Goal: Information Seeking & Learning: Check status

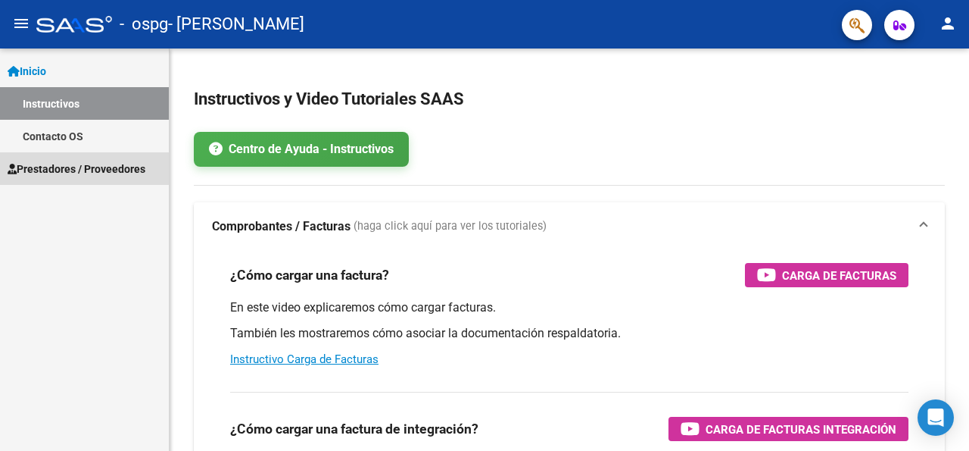
click at [73, 178] on link "Prestadores / Proveedores" at bounding box center [84, 168] width 169 height 33
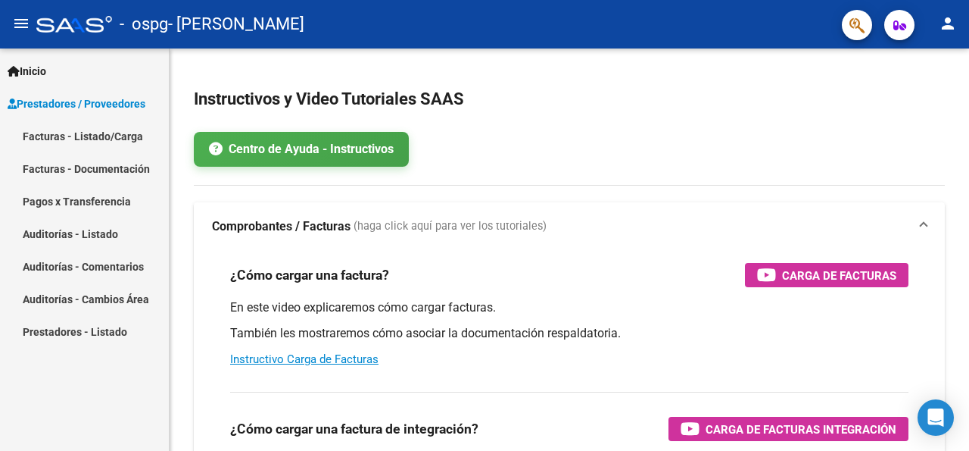
click at [87, 133] on link "Facturas - Listado/Carga" at bounding box center [84, 136] width 169 height 33
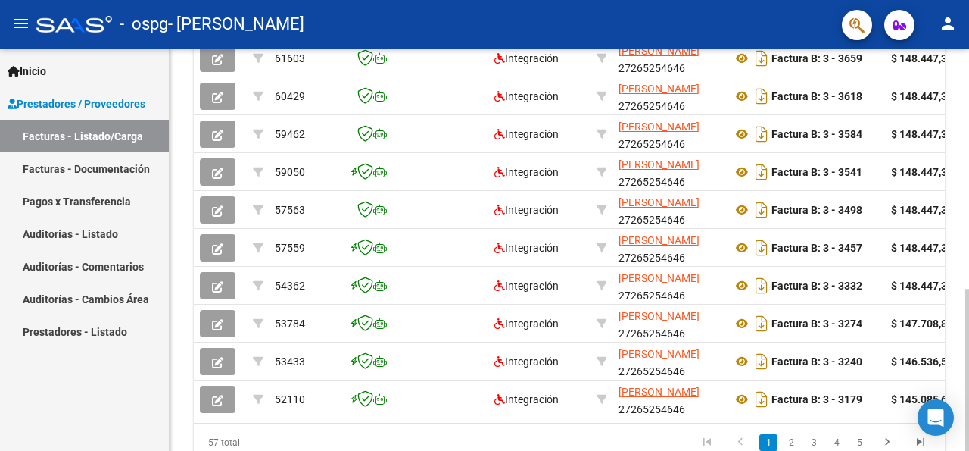
scroll to position [523, 0]
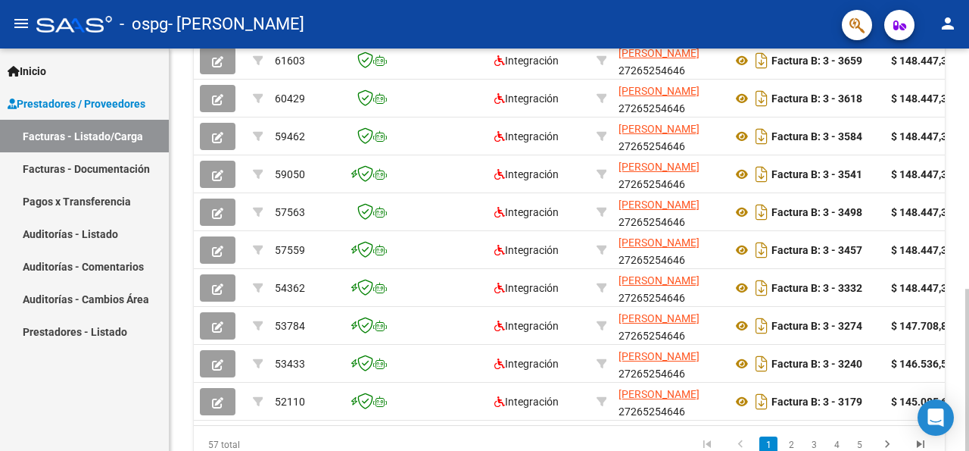
click at [956, 289] on div at bounding box center [968, 370] width 4 height 162
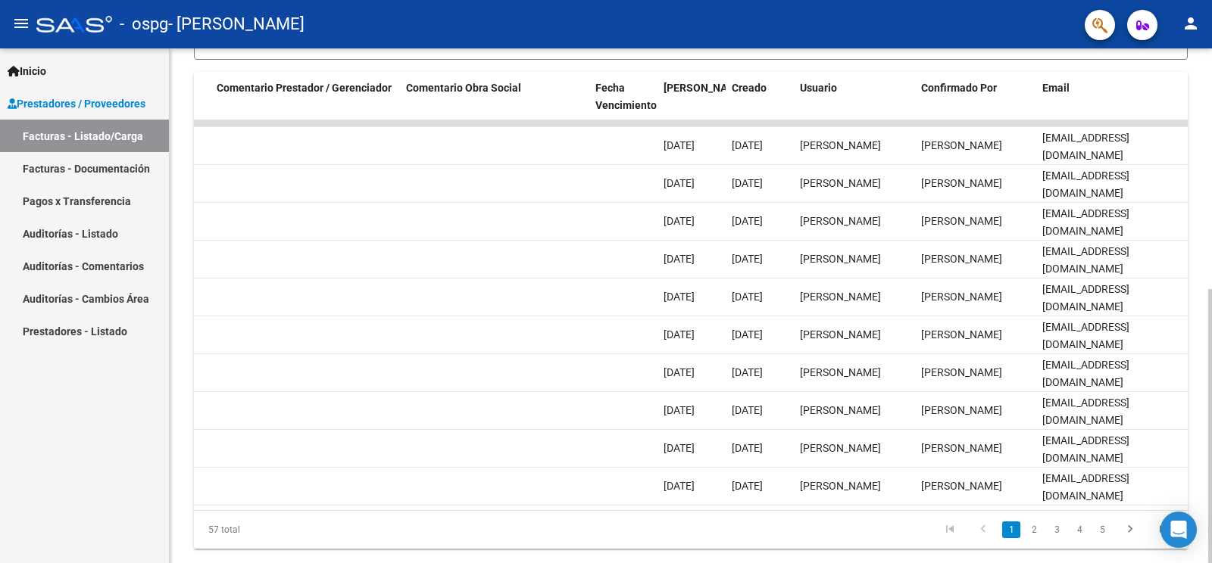
scroll to position [404, 0]
click at [956, 338] on div at bounding box center [1210, 426] width 4 height 274
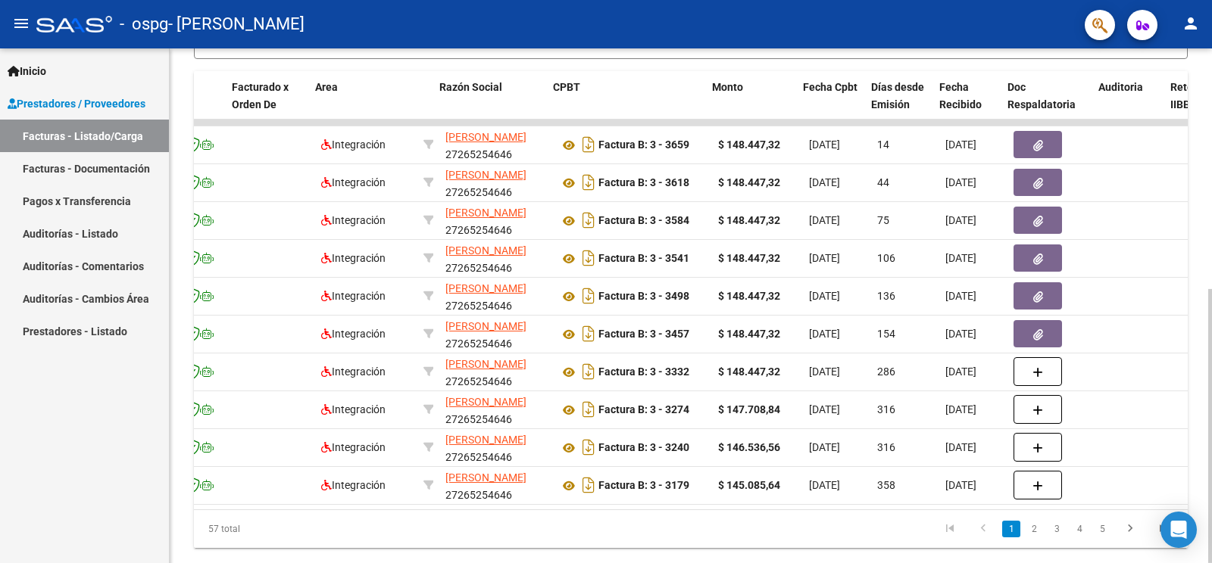
scroll to position [0, 223]
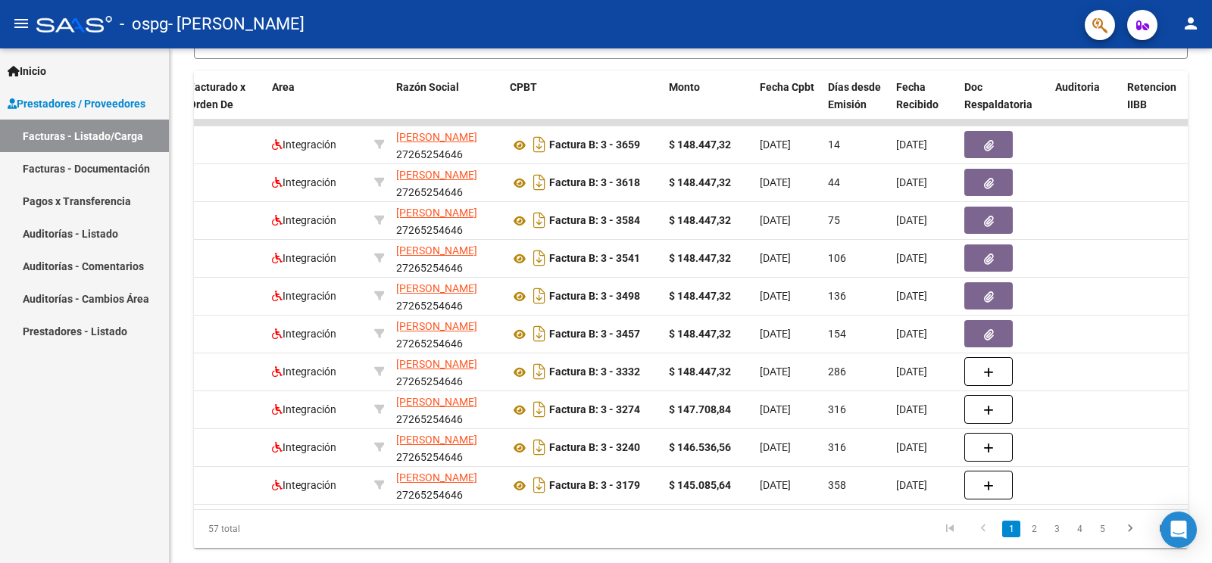
click at [89, 204] on link "Pagos x Transferencia" at bounding box center [84, 201] width 169 height 33
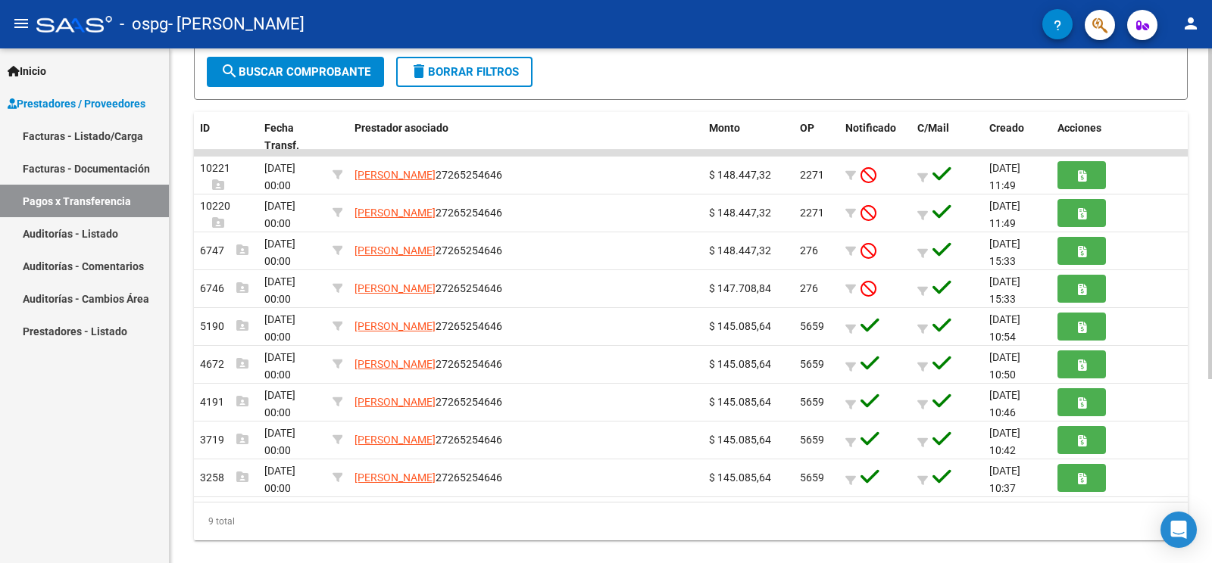
scroll to position [264, 0]
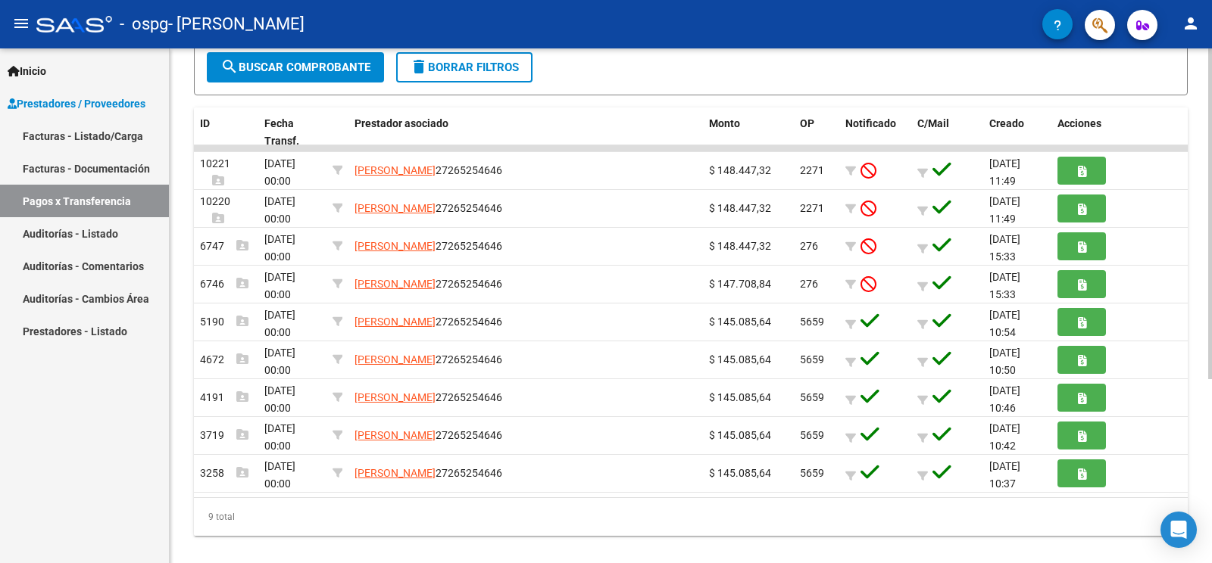
click at [956, 242] on div "PRESTADORES -> Pagos por Transferencia (alt+p) cloud_download Exportar CSV Impo…" at bounding box center [693, 184] width 1046 height 800
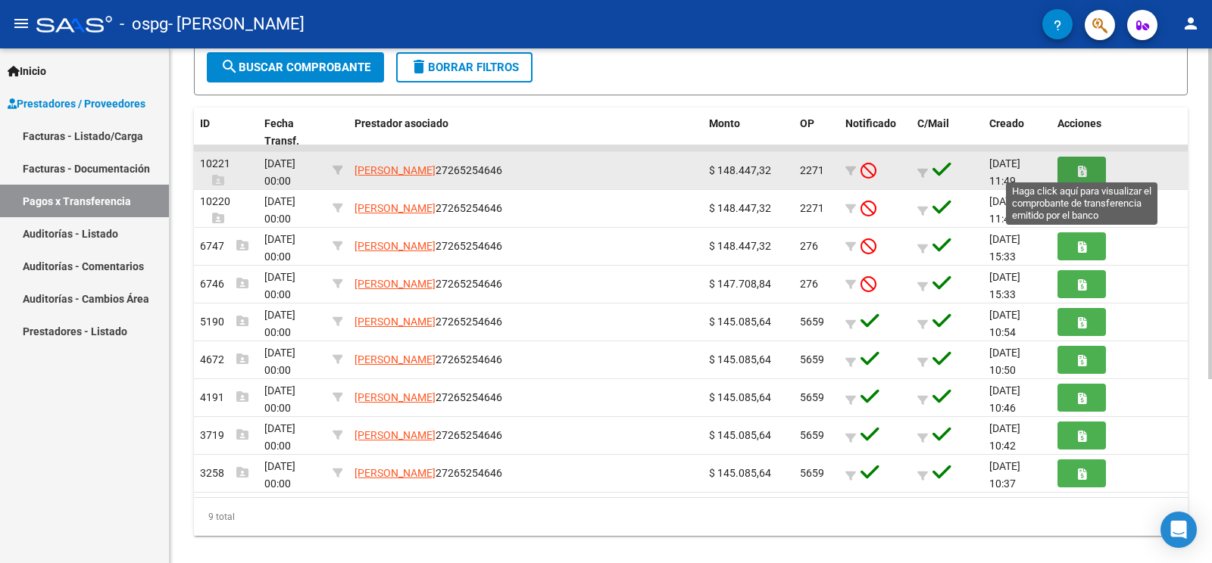
click at [956, 164] on button "button" at bounding box center [1081, 171] width 48 height 28
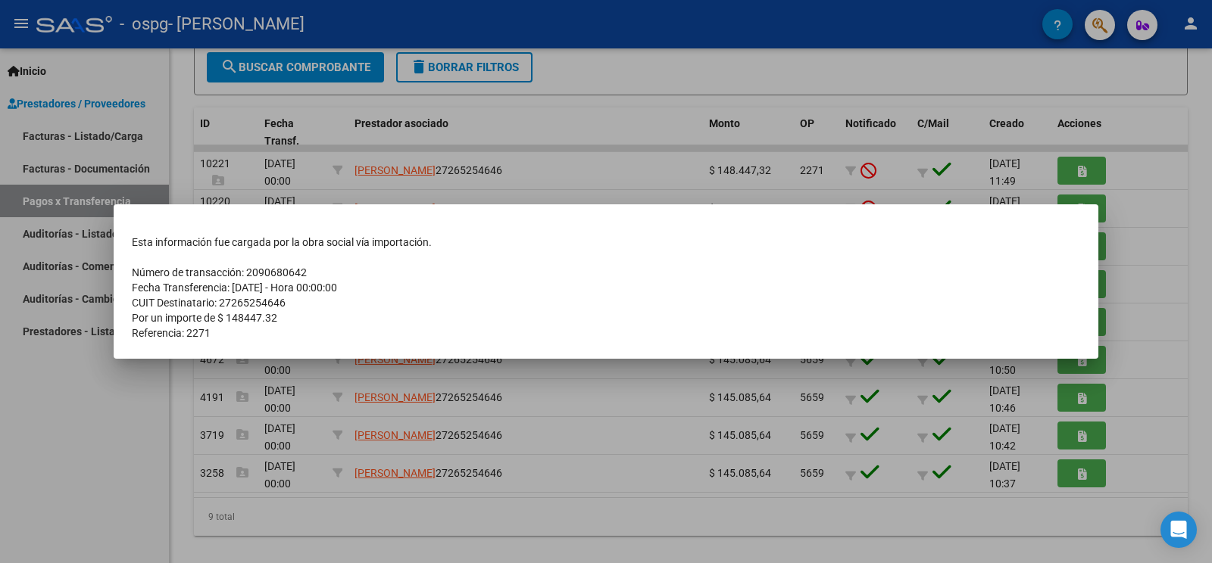
click at [956, 211] on div at bounding box center [606, 281] width 1212 height 563
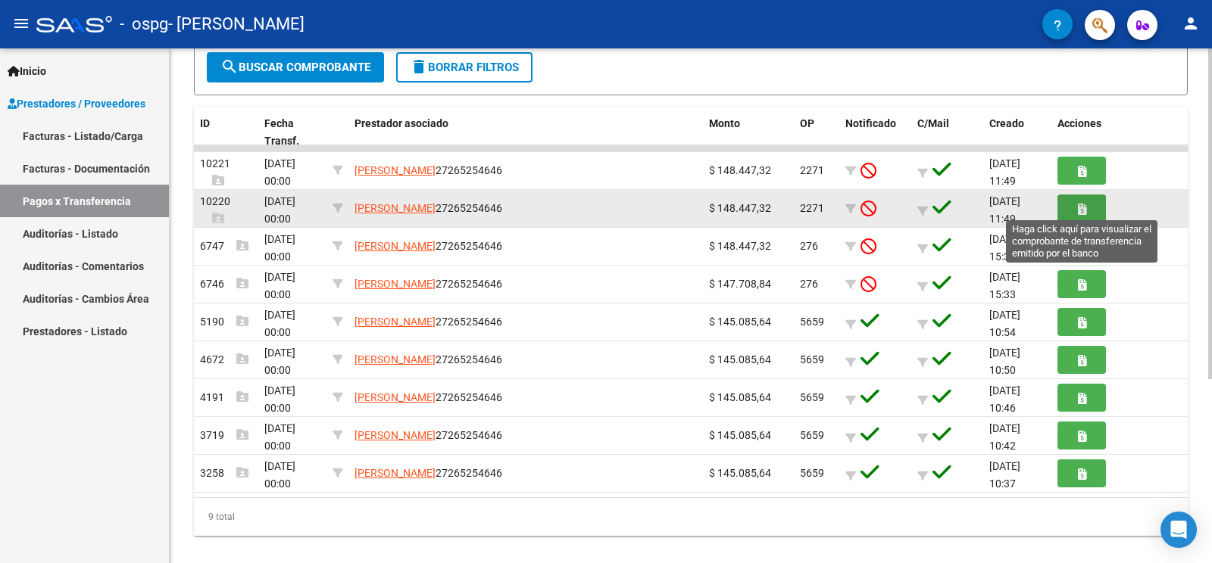
click at [956, 205] on icon "button" at bounding box center [1082, 209] width 8 height 11
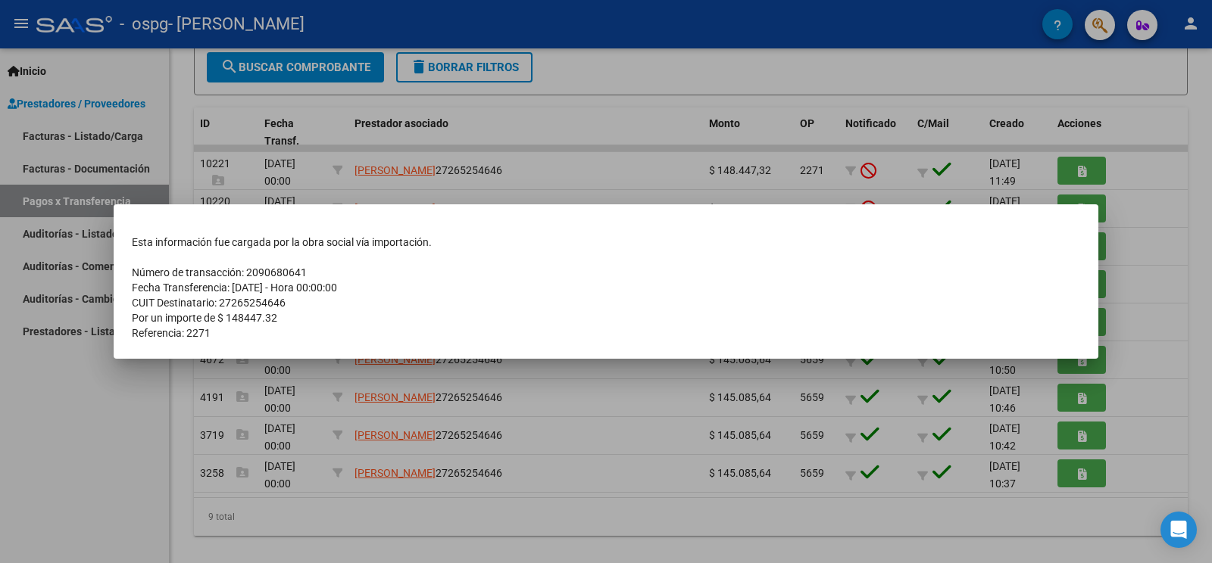
click at [600, 162] on div at bounding box center [606, 281] width 1212 height 563
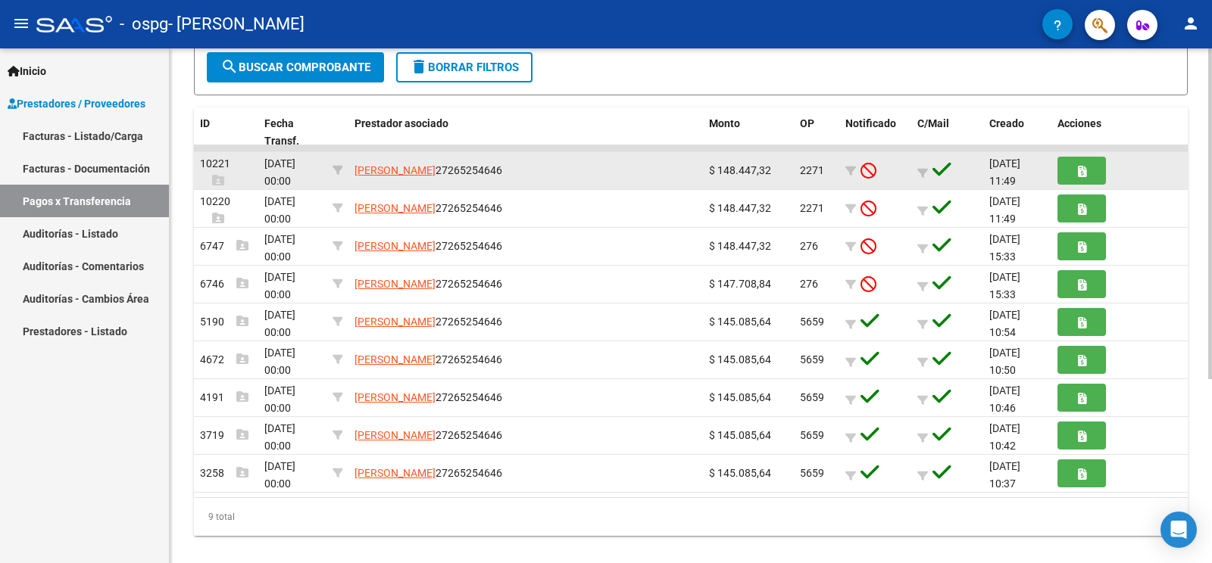
drag, startPoint x: 650, startPoint y: 167, endPoint x: 644, endPoint y: 175, distance: 9.2
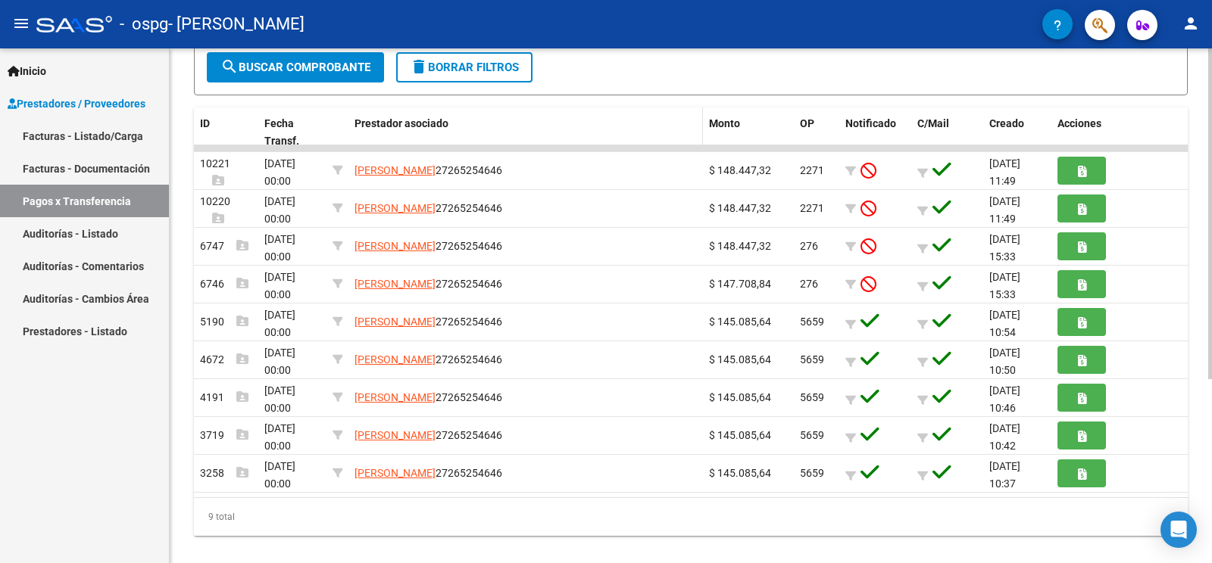
click at [642, 125] on div "Prestador asociado" at bounding box center [525, 123] width 342 height 17
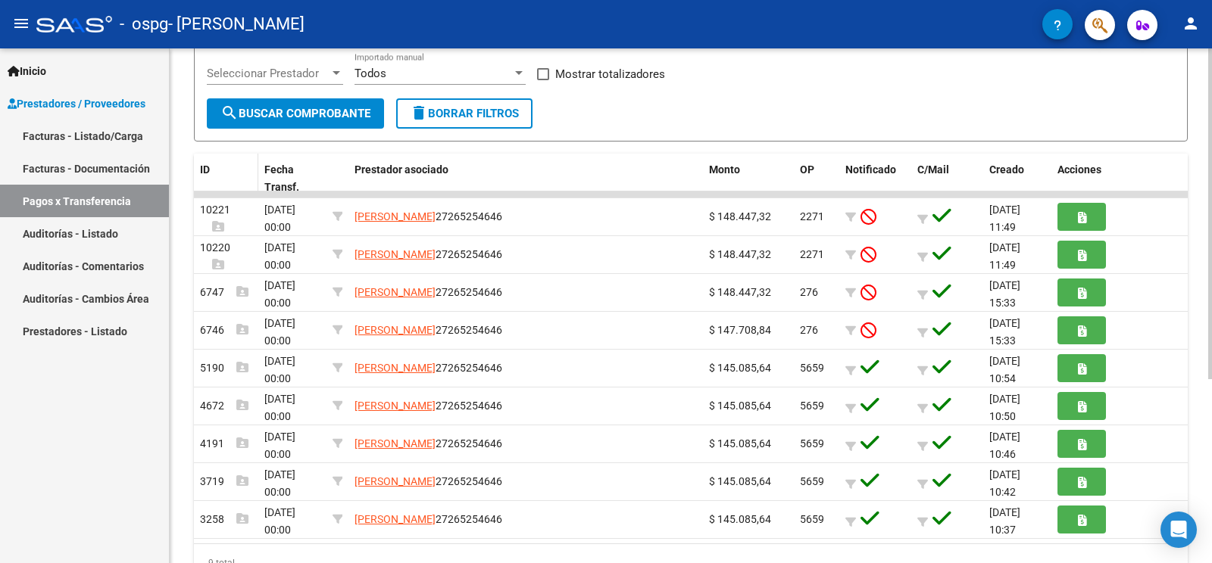
scroll to position [181, 0]
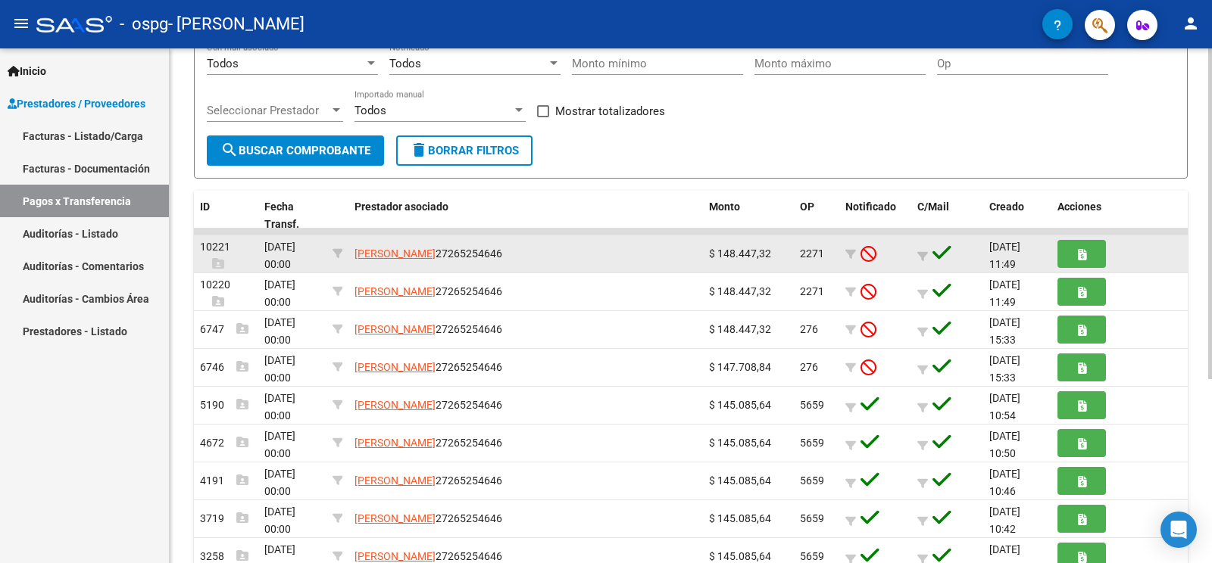
drag, startPoint x: 207, startPoint y: 248, endPoint x: 235, endPoint y: 245, distance: 28.2
click at [235, 245] on div "10221" at bounding box center [226, 255] width 52 height 32
click at [435, 254] on span "[PERSON_NAME]" at bounding box center [394, 254] width 81 height 12
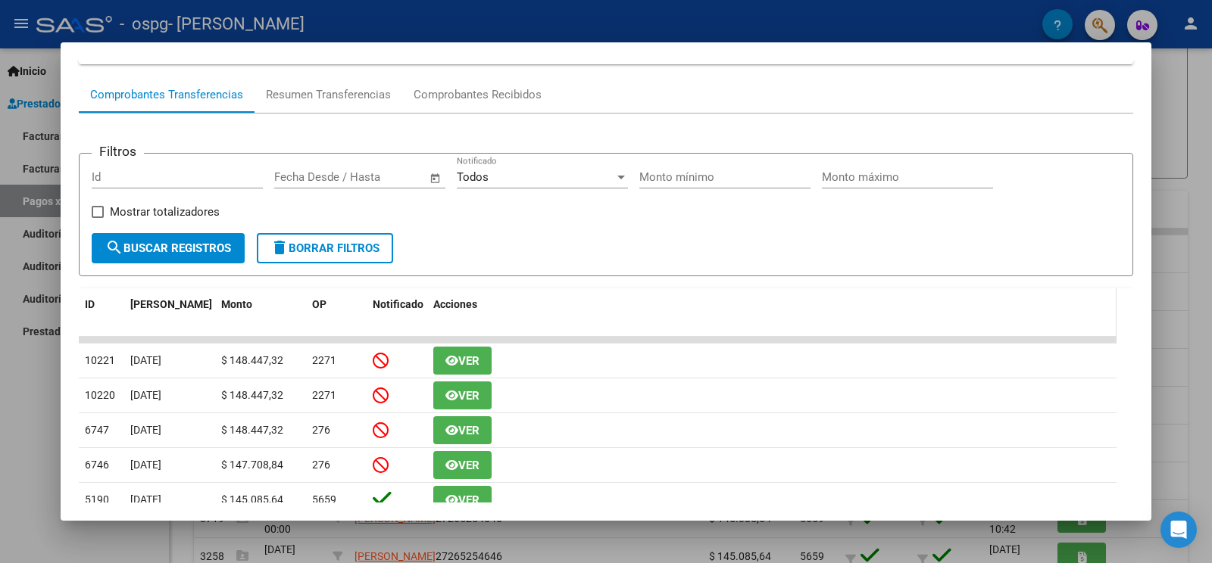
scroll to position [167, 0]
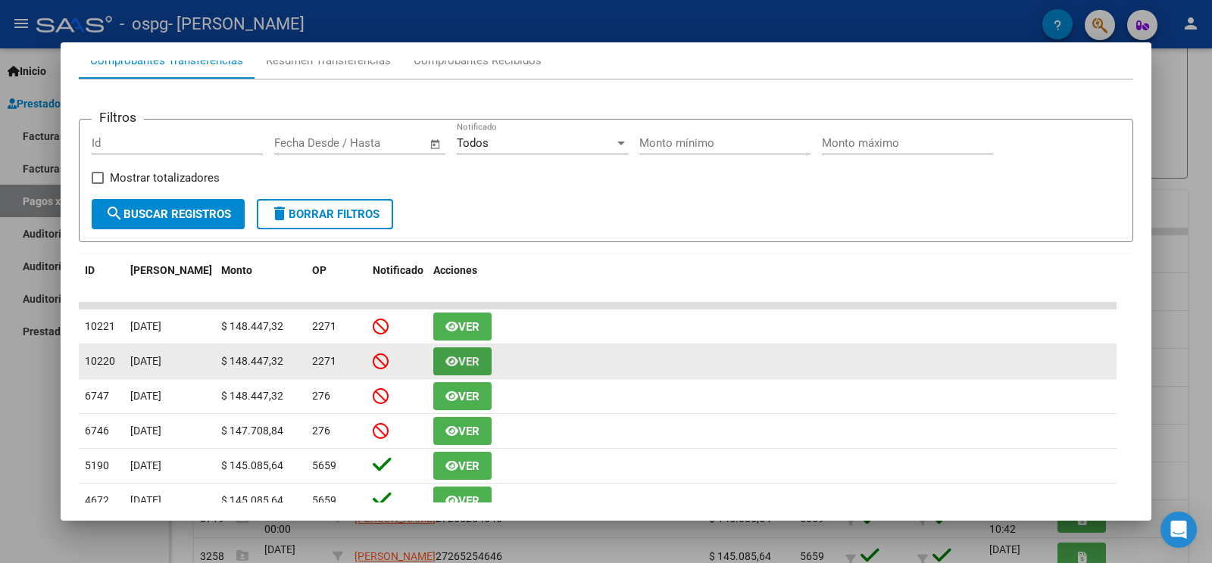
click at [463, 360] on span "Ver" at bounding box center [468, 362] width 21 height 14
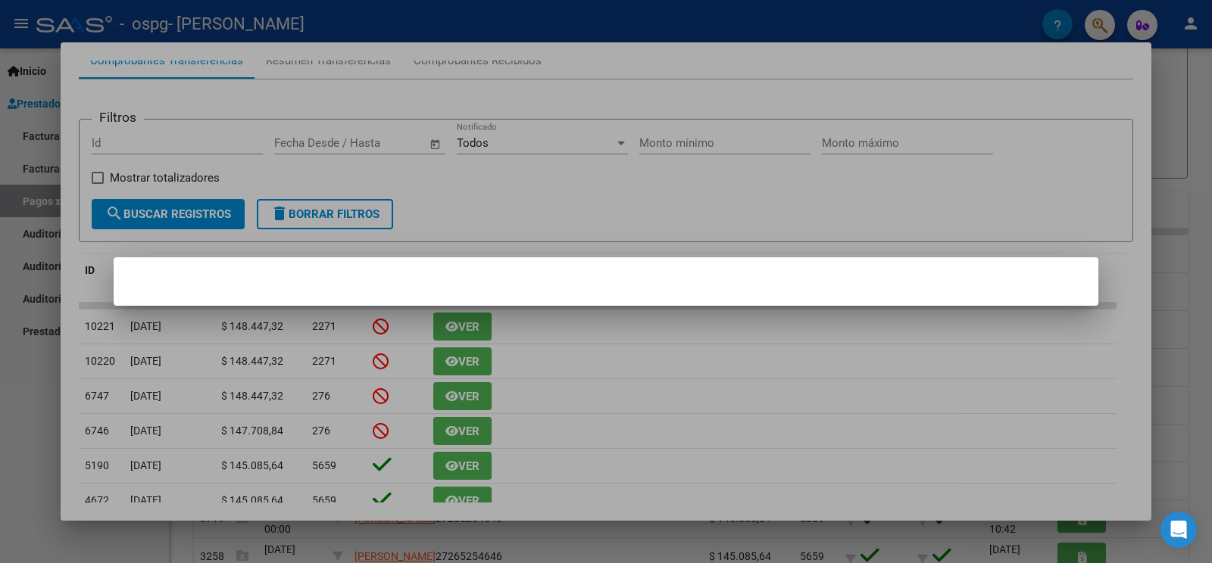
click at [557, 364] on div at bounding box center [606, 281] width 1212 height 563
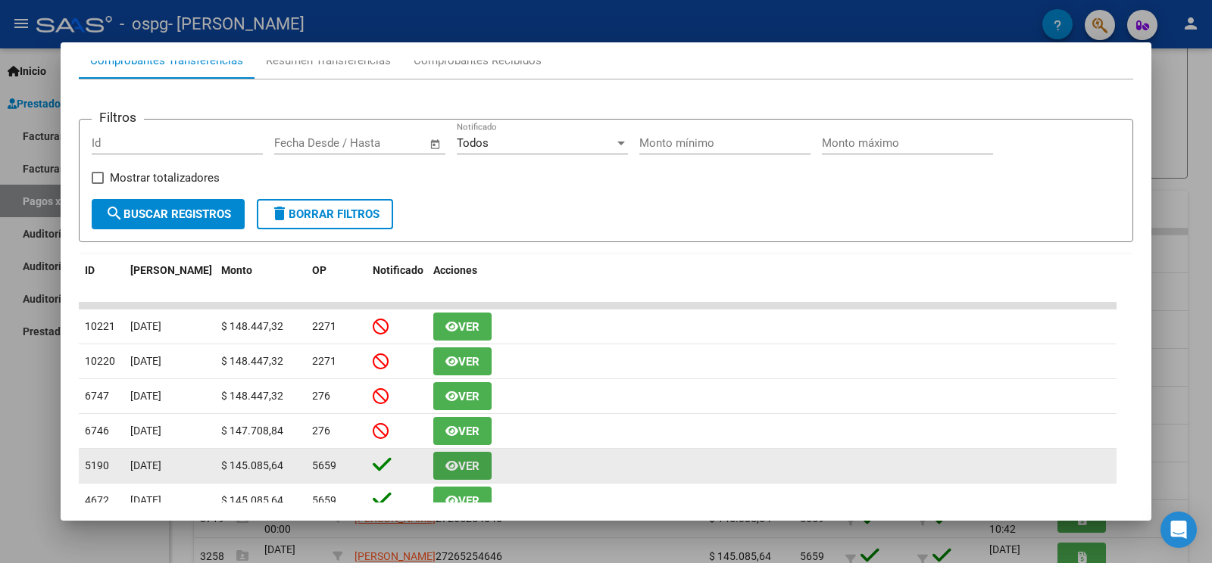
click at [464, 450] on span "Ver" at bounding box center [468, 467] width 21 height 14
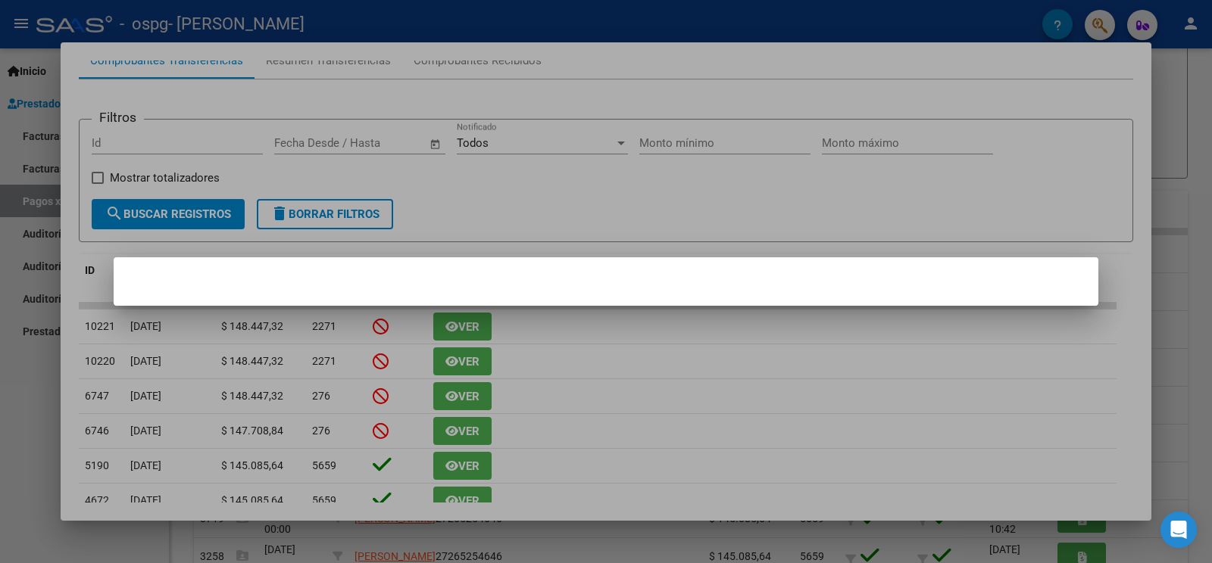
click at [626, 371] on div at bounding box center [606, 281] width 1212 height 563
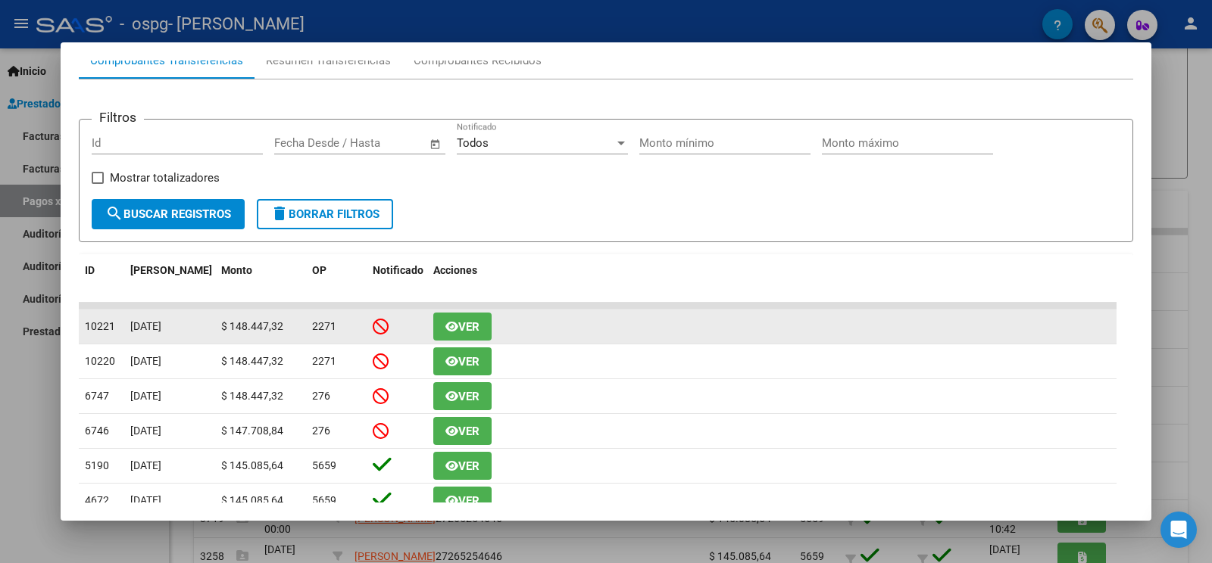
click at [478, 315] on button "Ver" at bounding box center [462, 327] width 58 height 28
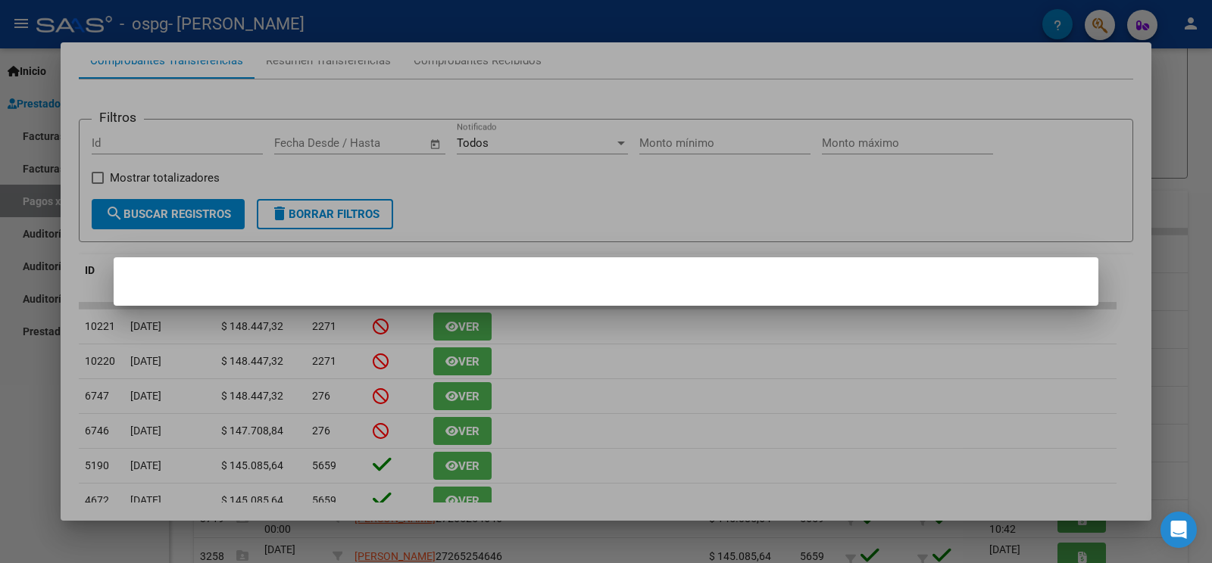
click at [813, 332] on div at bounding box center [606, 281] width 1212 height 563
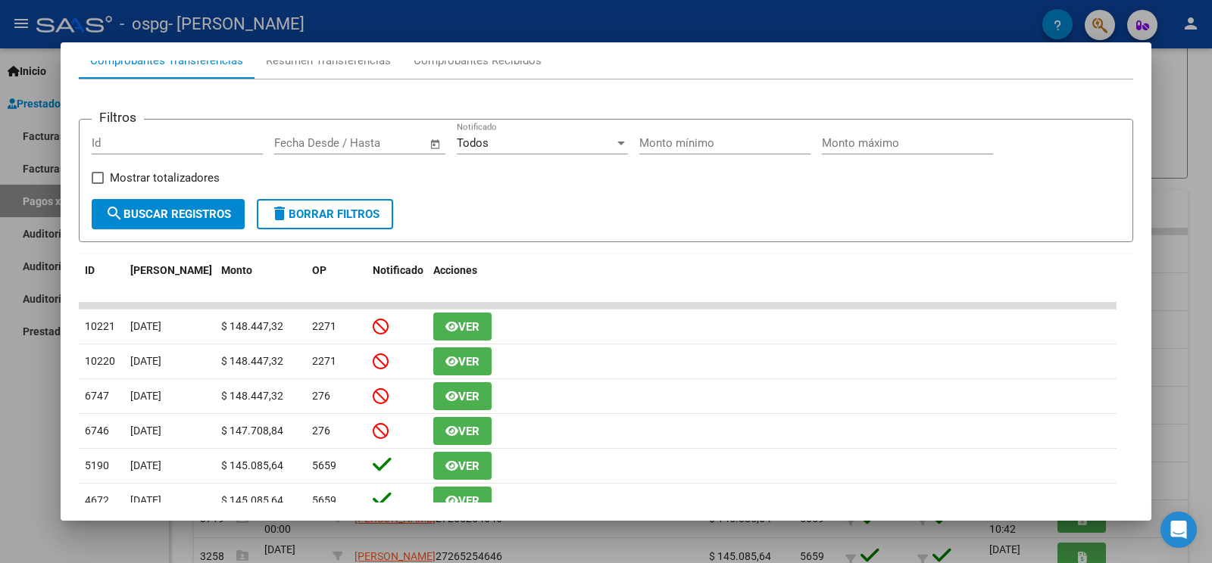
click at [956, 166] on div at bounding box center [606, 281] width 1212 height 563
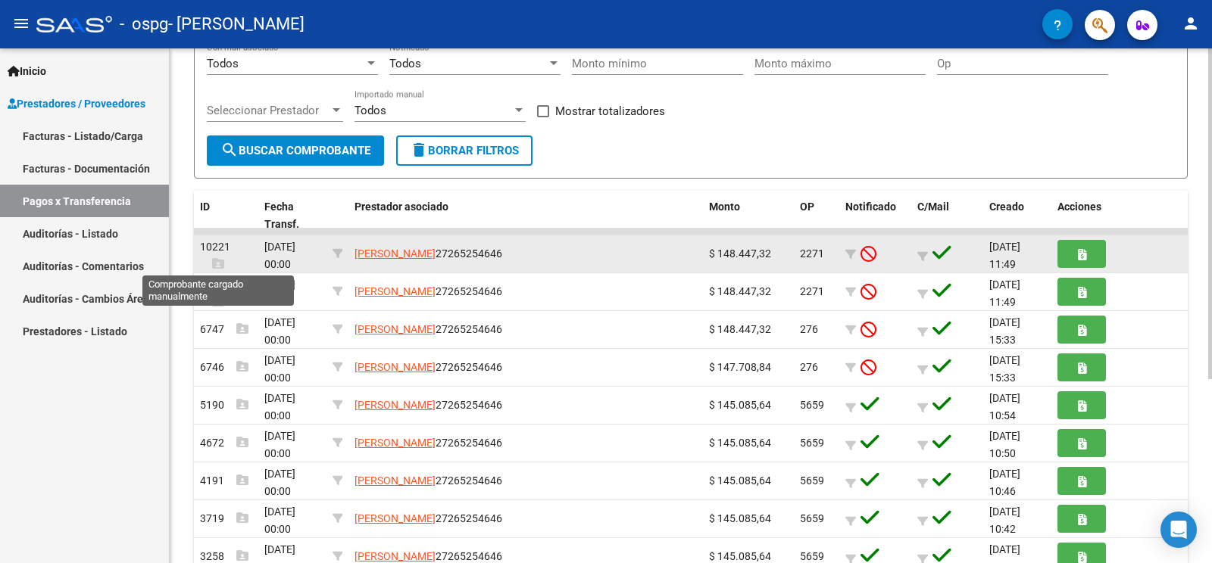
click at [214, 262] on icon at bounding box center [218, 263] width 12 height 12
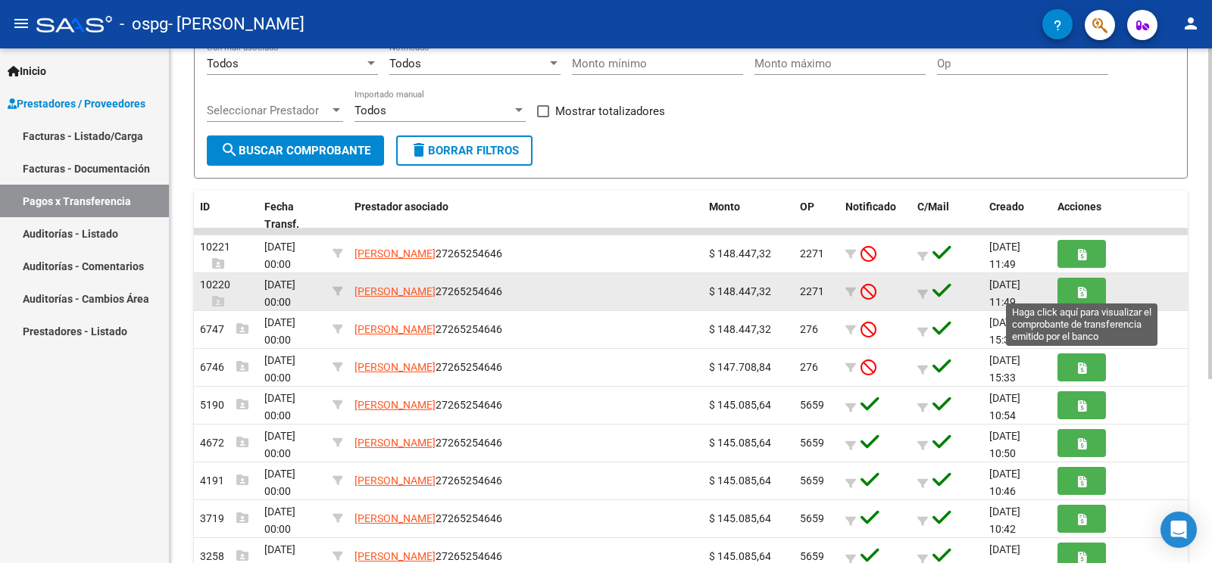
click at [956, 295] on icon "button" at bounding box center [1082, 292] width 8 height 11
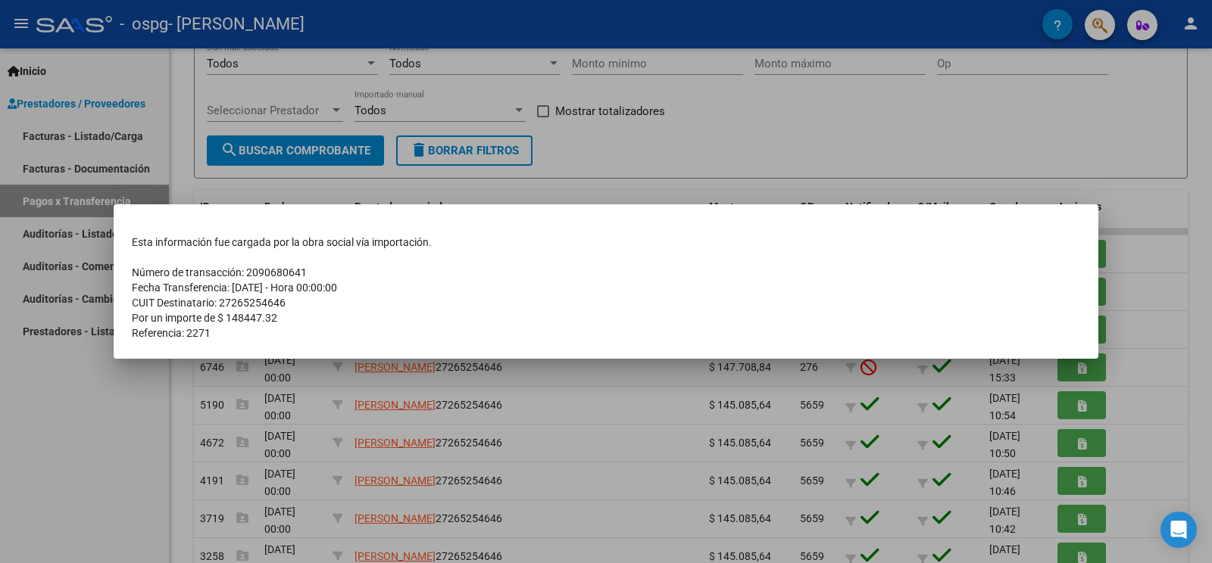
click at [747, 195] on div at bounding box center [606, 281] width 1212 height 563
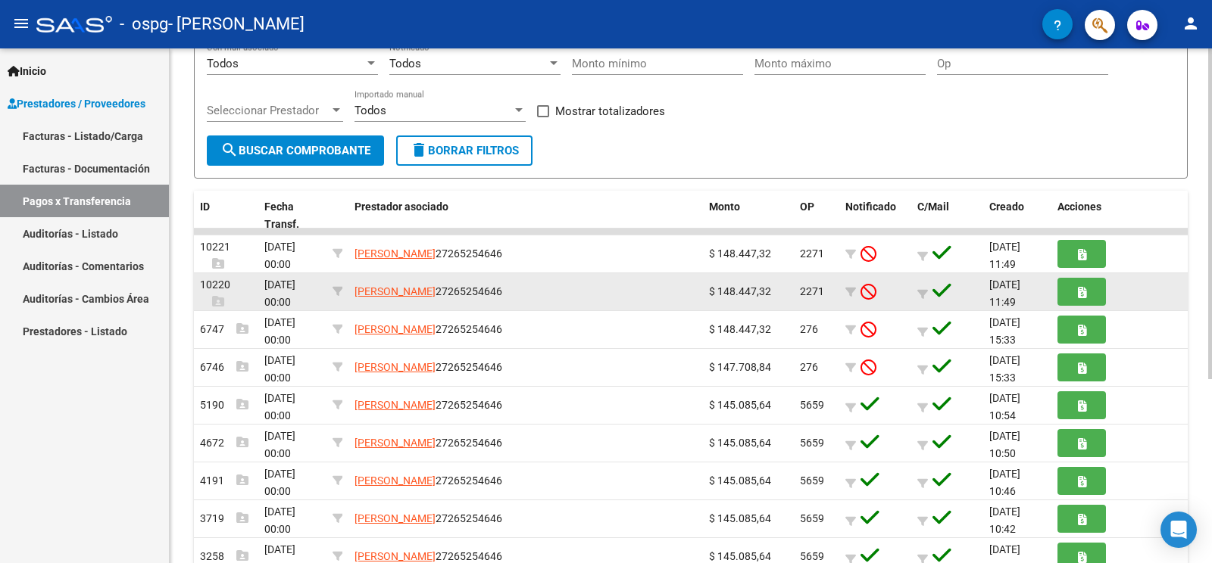
drag, startPoint x: 708, startPoint y: 294, endPoint x: 765, endPoint y: 294, distance: 56.8
click at [765, 294] on datatable-body-cell "$ 148.447,32" at bounding box center [748, 291] width 91 height 37
click at [435, 296] on span "[PERSON_NAME]" at bounding box center [394, 292] width 81 height 12
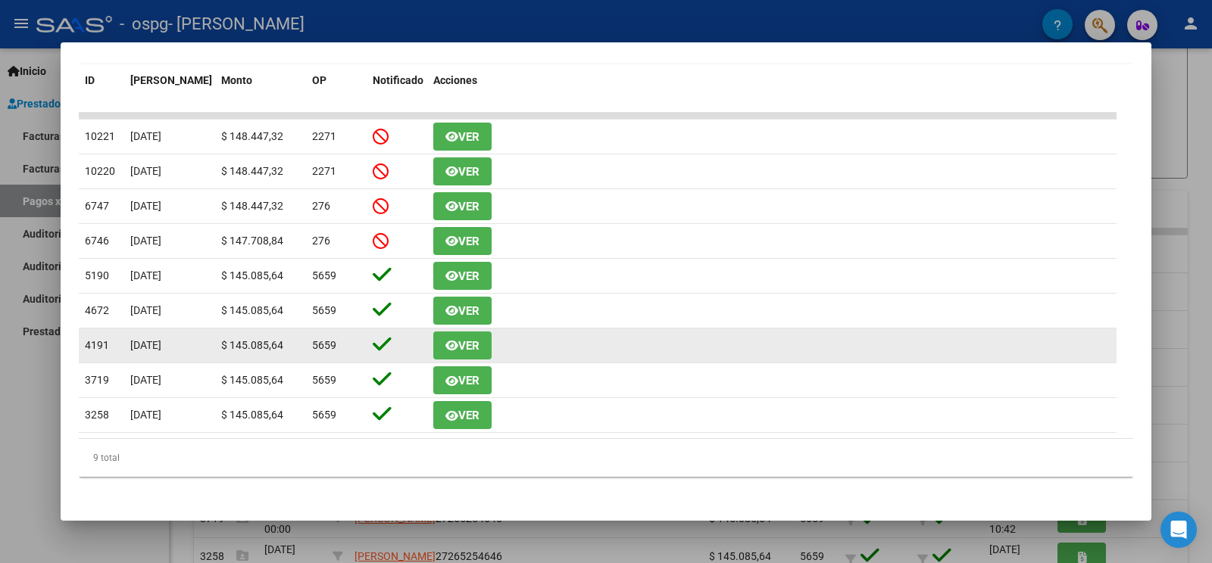
scroll to position [0, 0]
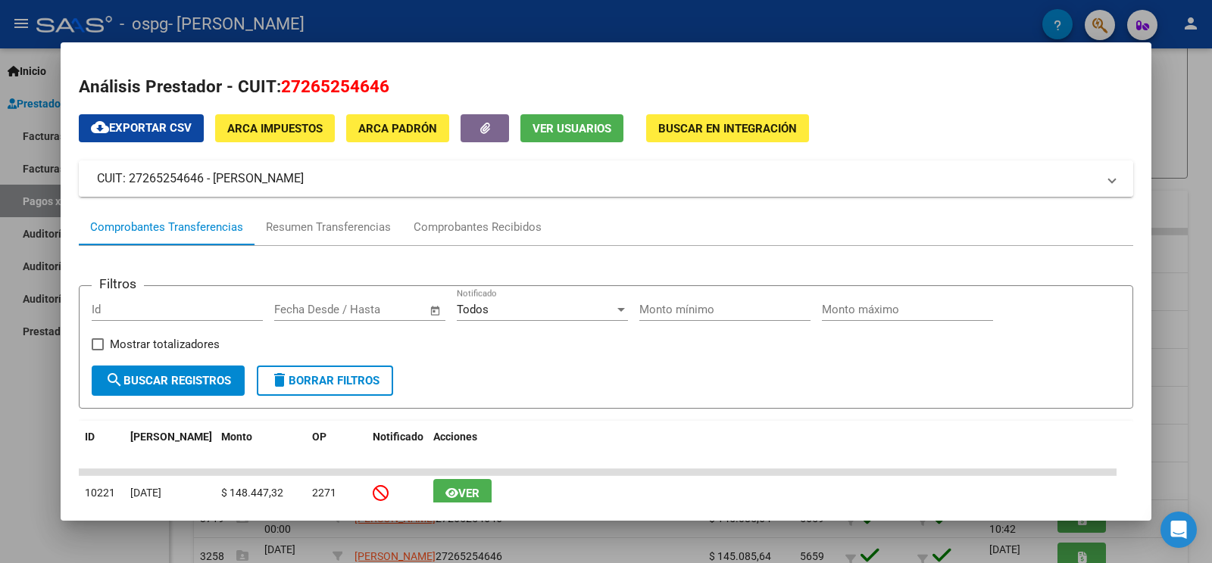
click at [956, 172] on span at bounding box center [1112, 179] width 6 height 18
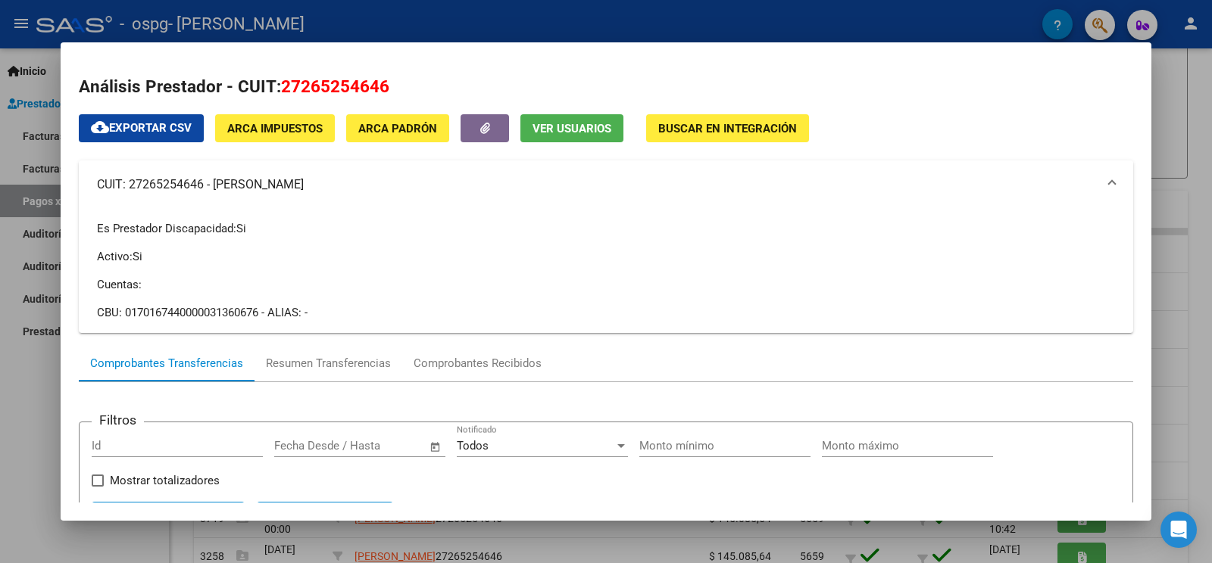
scroll to position [83, 0]
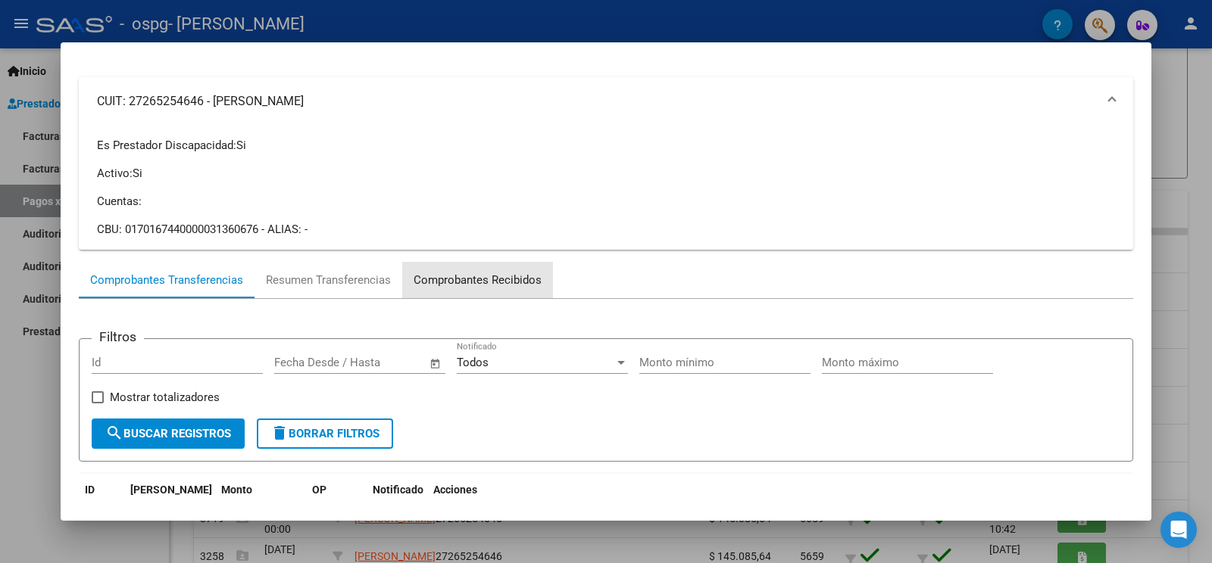
click at [488, 285] on div "Comprobantes Recibidos" at bounding box center [477, 280] width 128 height 17
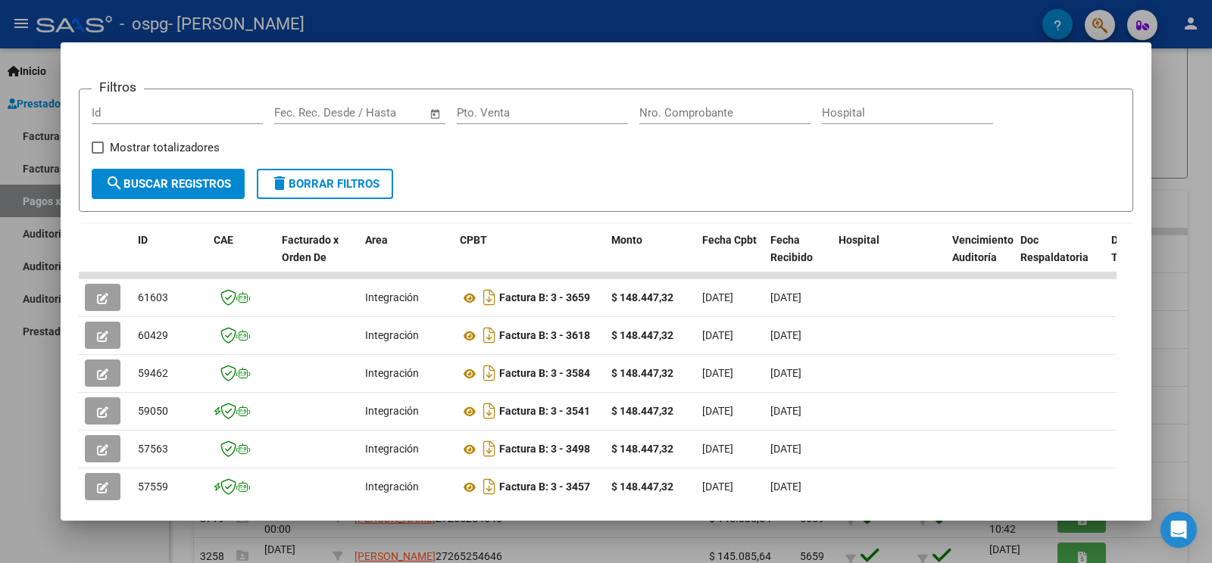
scroll to position [250, 0]
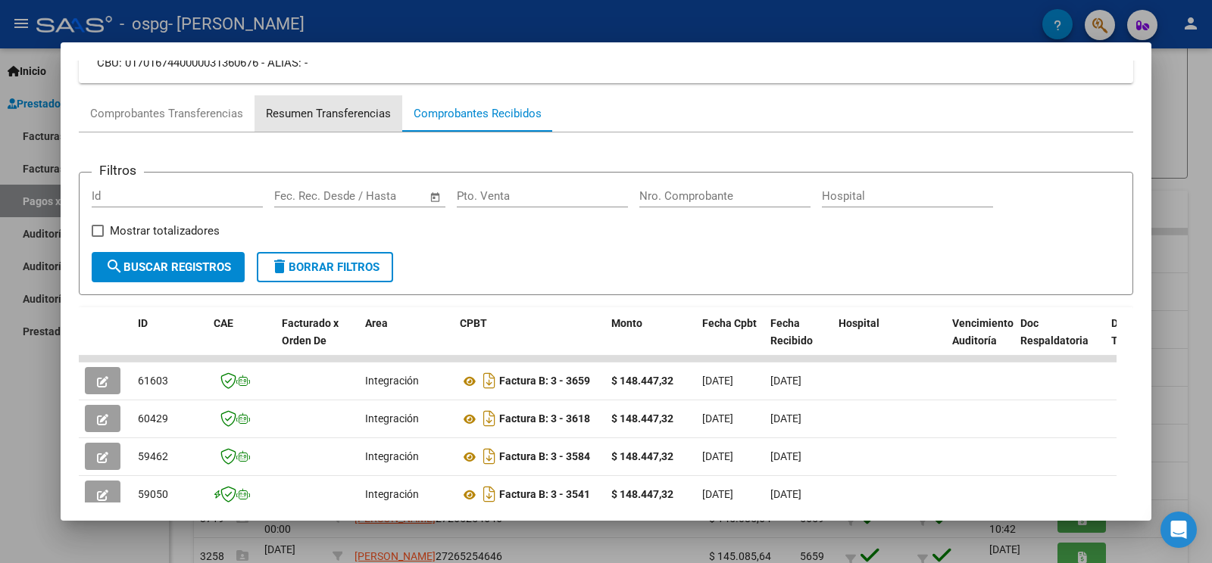
click at [310, 108] on div "Resumen Transferencias" at bounding box center [328, 113] width 125 height 17
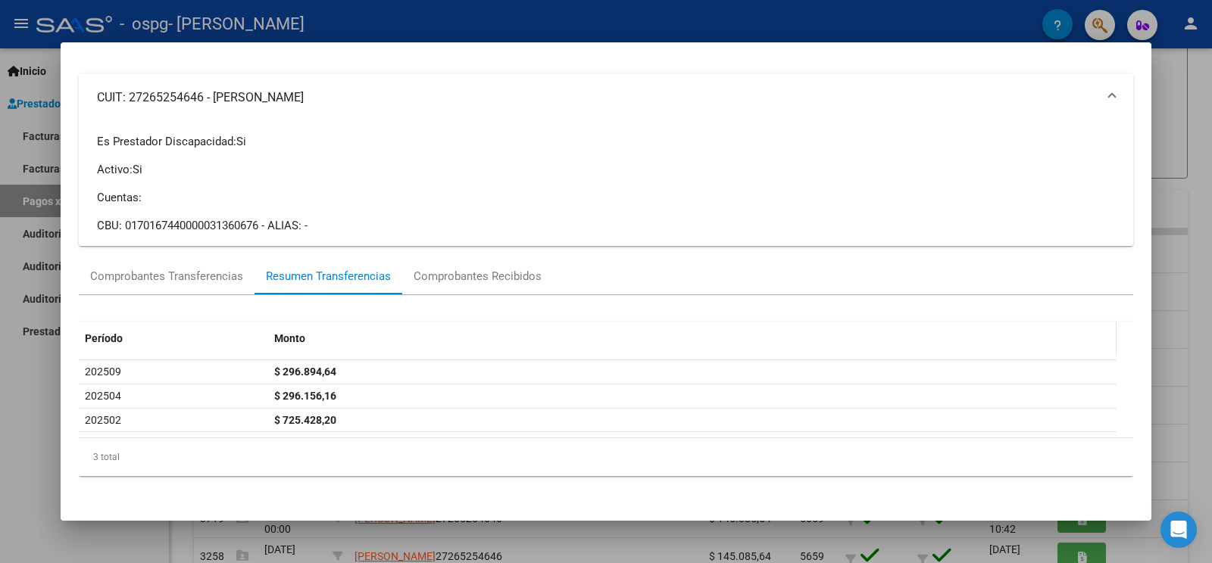
scroll to position [89, 0]
click at [214, 263] on div "Comprobantes Transferencias" at bounding box center [167, 275] width 176 height 36
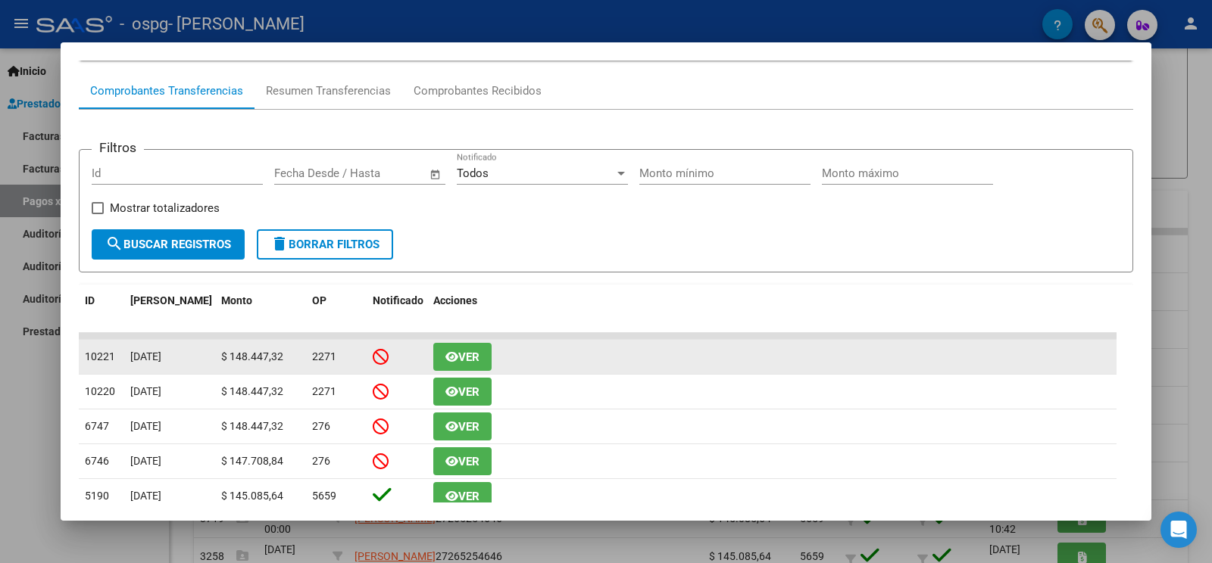
scroll to position [333, 0]
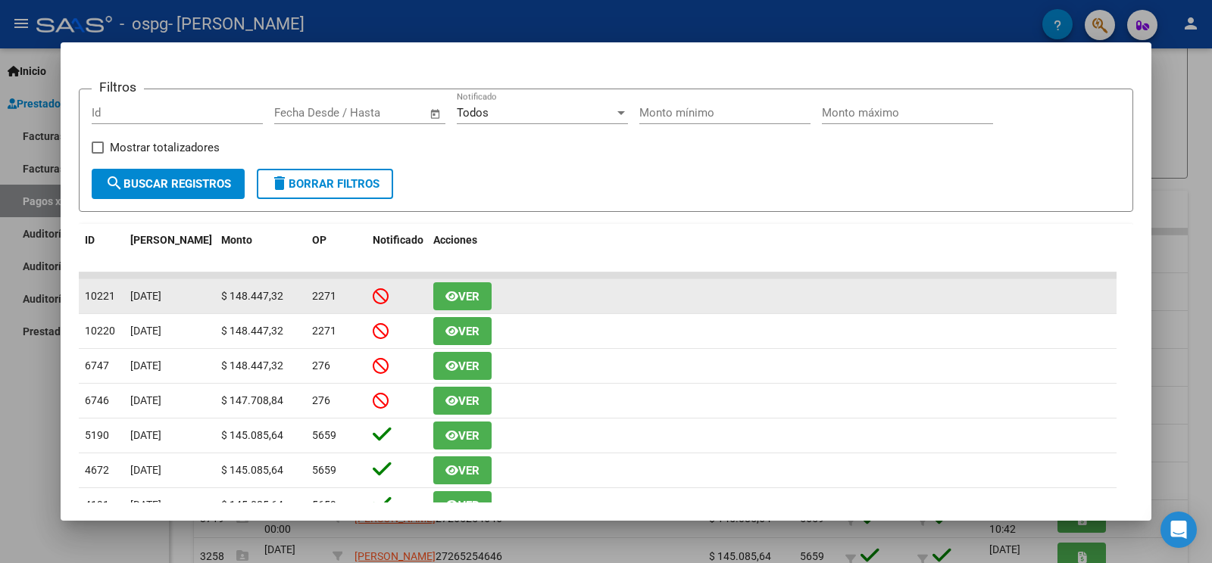
click at [475, 298] on span "Ver" at bounding box center [468, 297] width 21 height 14
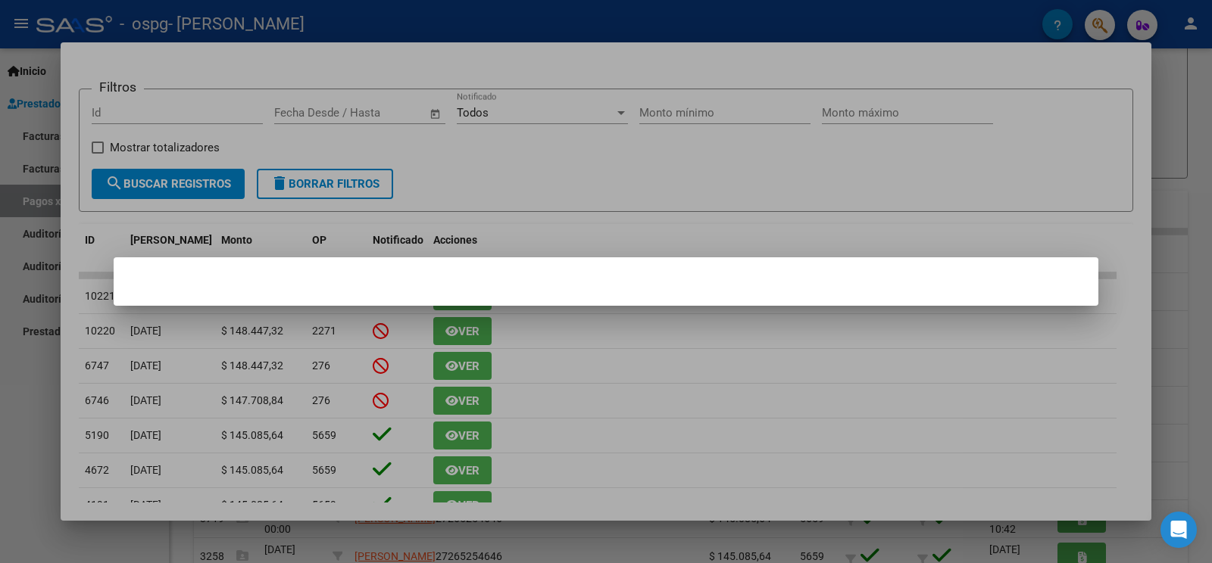
click at [956, 88] on div at bounding box center [606, 281] width 1212 height 563
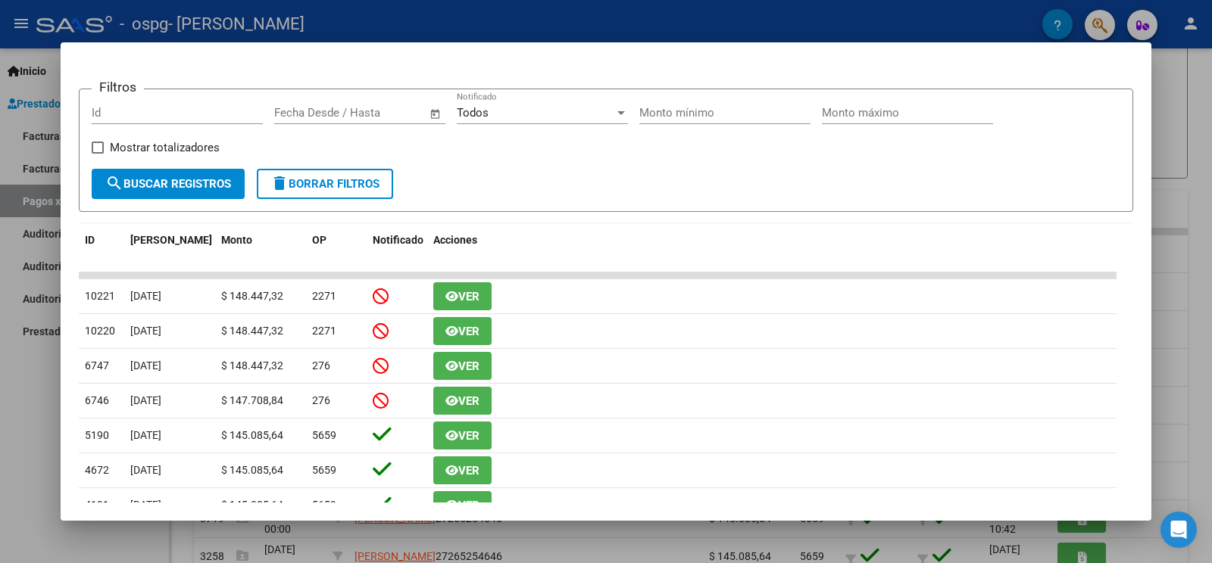
click at [956, 62] on div at bounding box center [606, 281] width 1212 height 563
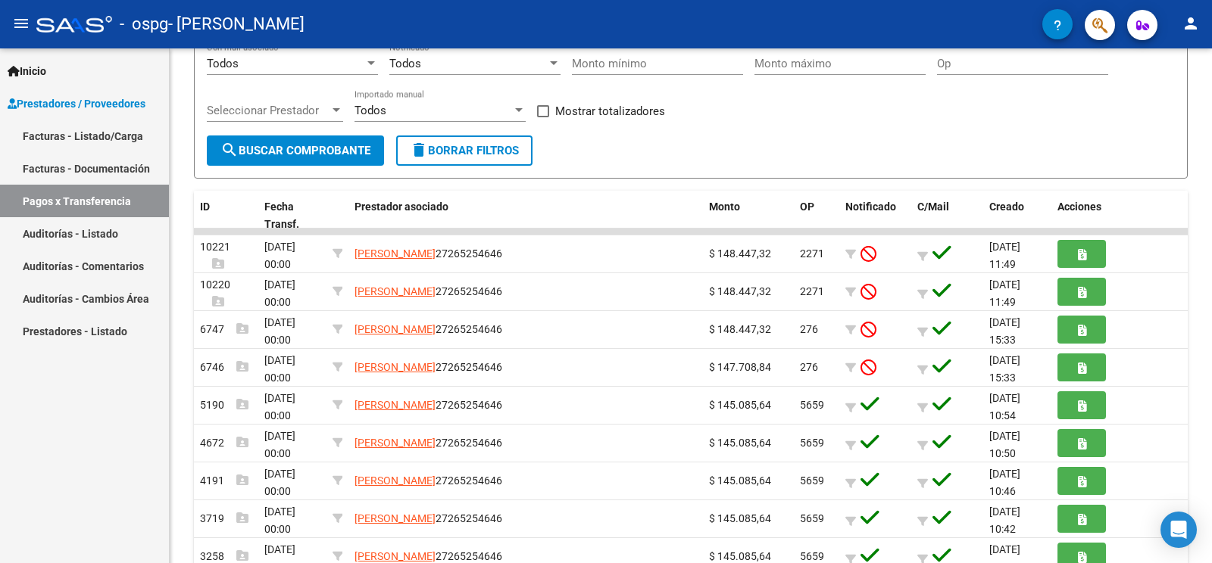
click at [956, 23] on mat-icon "person" at bounding box center [1190, 23] width 18 height 18
click at [956, 108] on mat-icon "exit_to_app" at bounding box center [1134, 99] width 18 height 18
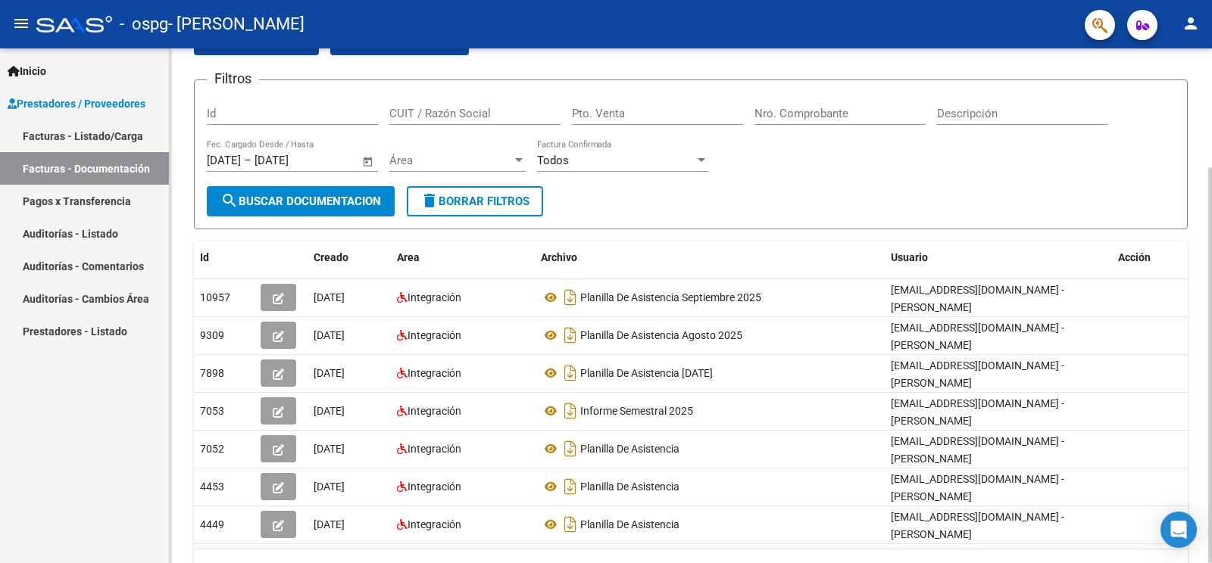
scroll to position [155, 0]
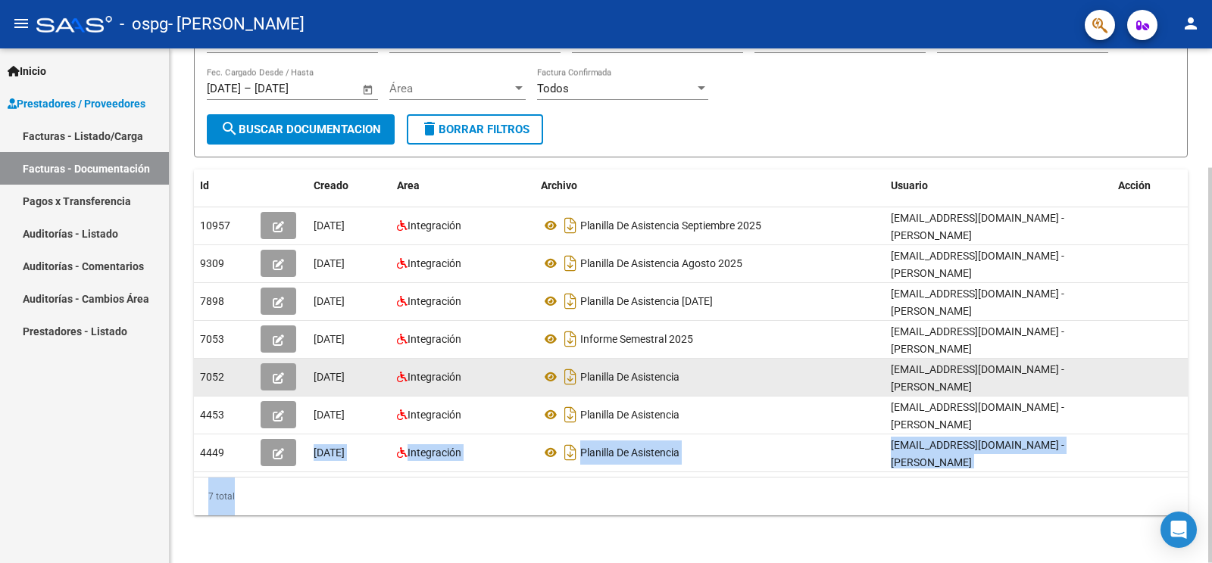
drag, startPoint x: 1013, startPoint y: 386, endPoint x: 1211, endPoint y: 385, distance: 198.4
click at [1106, 385] on div "facturascompartiendocet@gmail.com - PATRICIA ALEJANDRA PONZIO" at bounding box center [998, 377] width 215 height 32
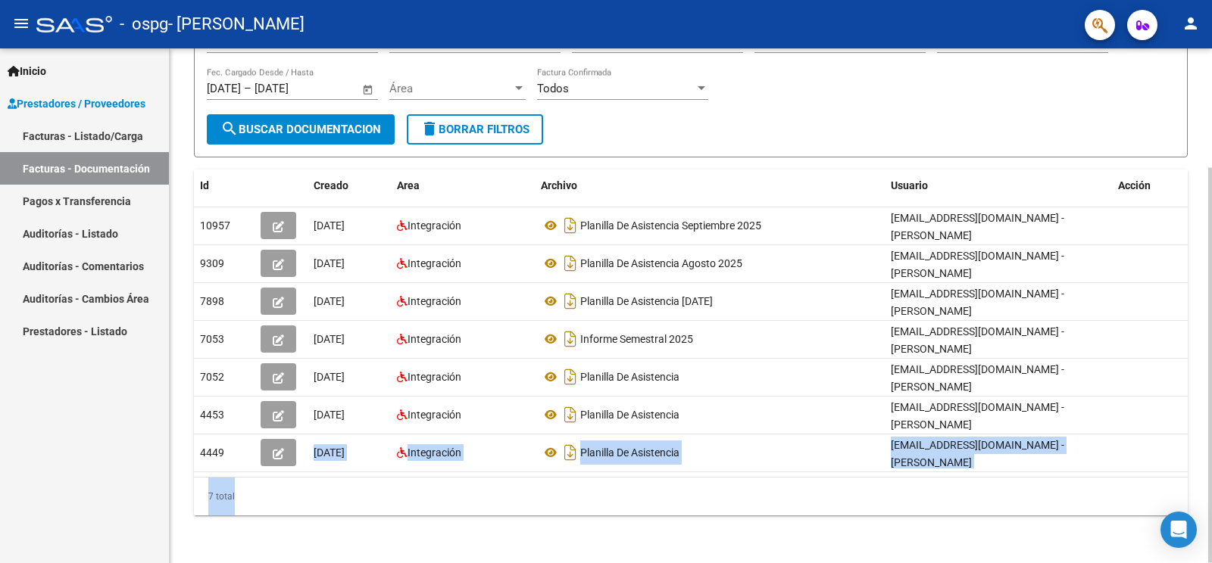
click at [771, 497] on div "7 total" at bounding box center [691, 497] width 994 height 38
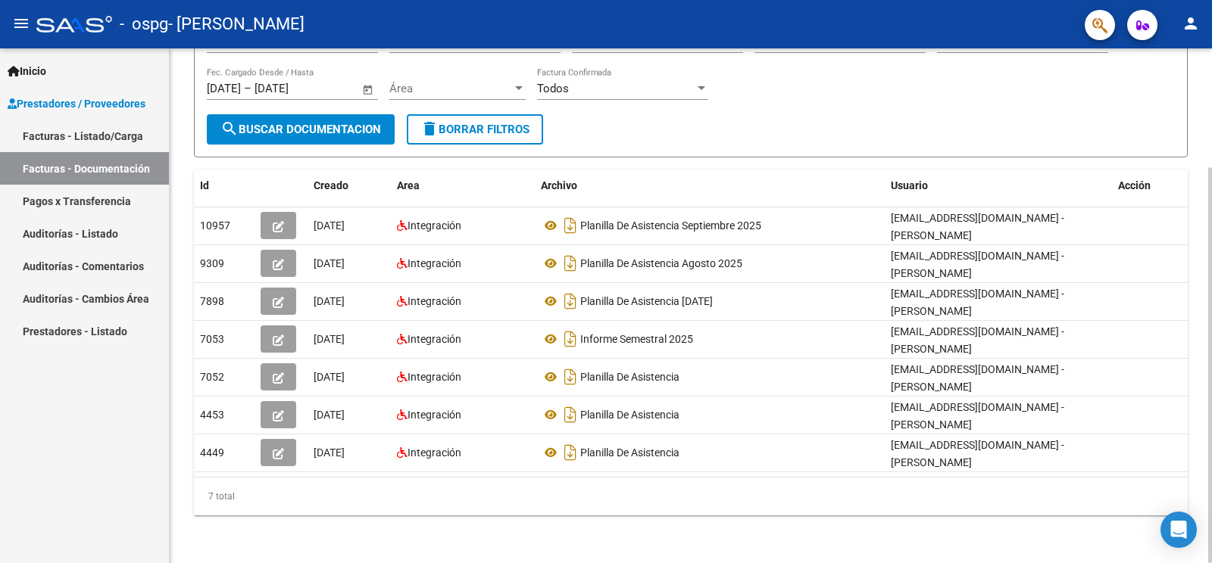
scroll to position [72, 0]
